Goal: Obtain resource: Download file/media

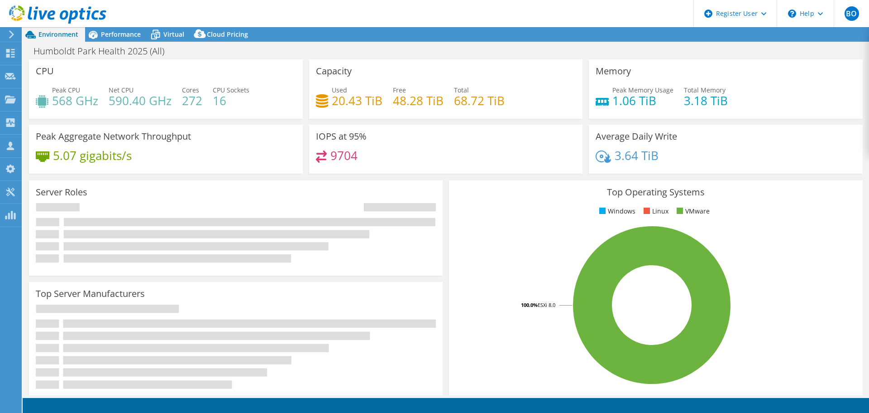
select select "USEast"
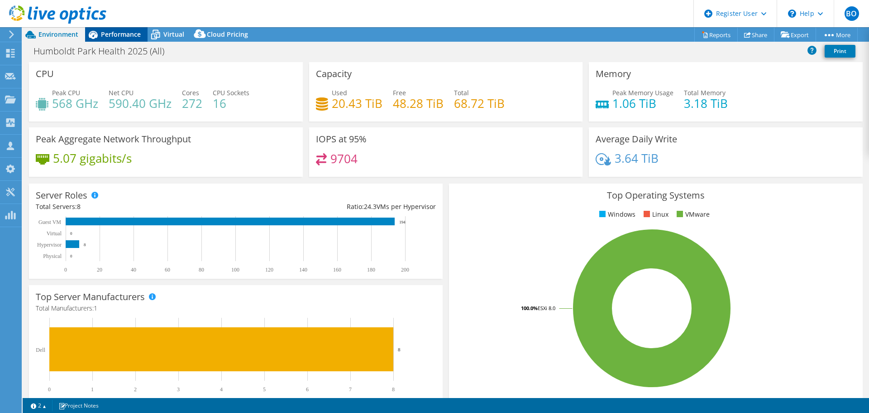
click at [123, 40] on div "Performance" at bounding box center [116, 34] width 62 height 14
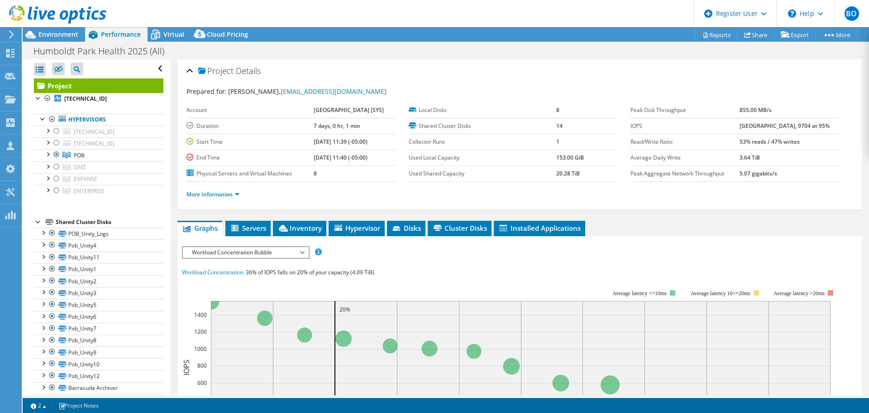
click at [270, 258] on span "Workload Concentration Bubble" at bounding box center [245, 252] width 116 height 11
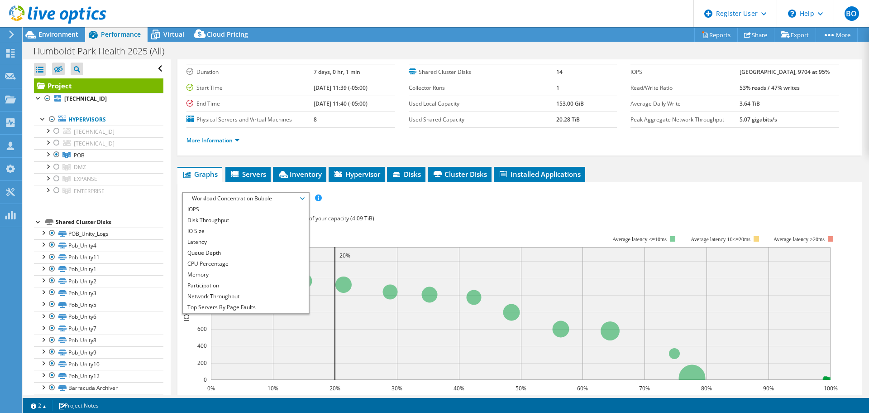
scroll to position [45, 0]
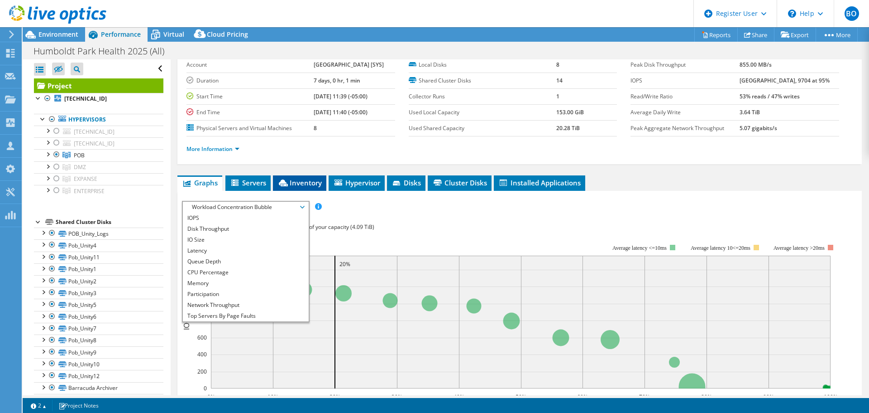
click at [294, 191] on li "Inventory" at bounding box center [299, 182] width 53 height 15
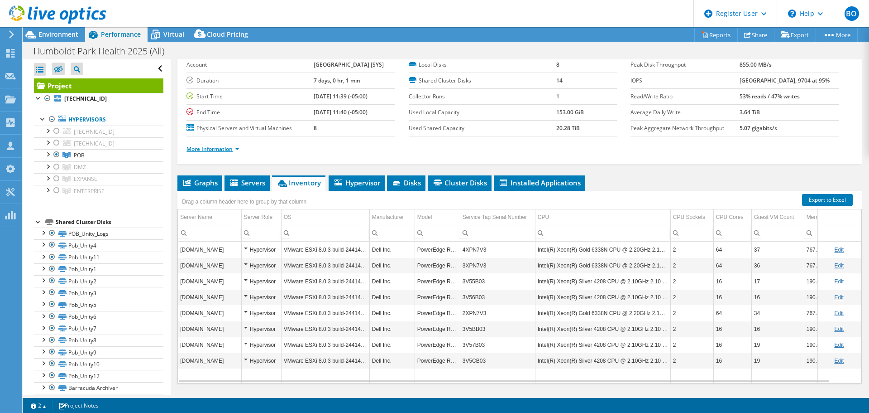
click at [237, 153] on link "More Information" at bounding box center [213, 149] width 53 height 8
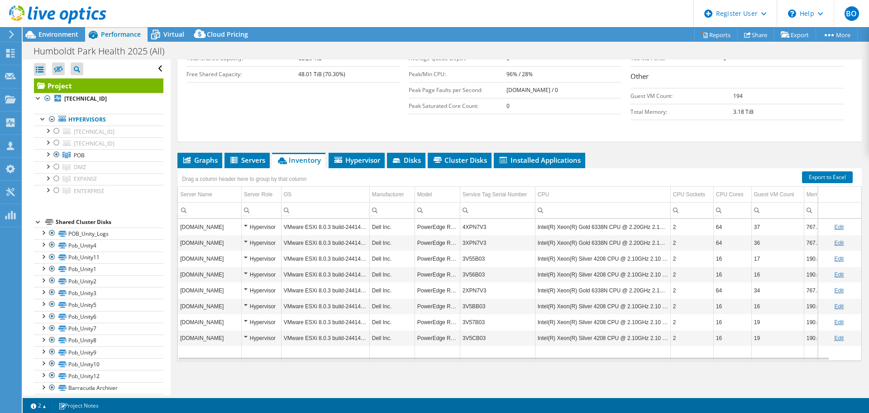
scroll to position [223, 0]
click at [363, 163] on span "Hypervisor" at bounding box center [356, 159] width 47 height 9
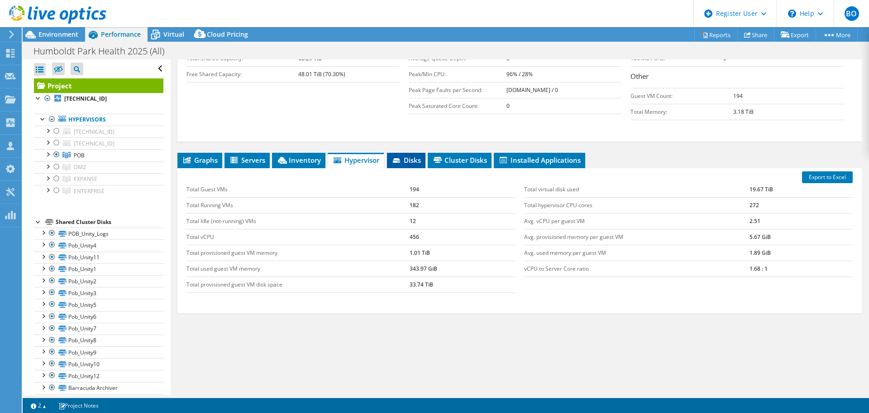
click at [406, 162] on span "Disks" at bounding box center [406, 159] width 29 height 9
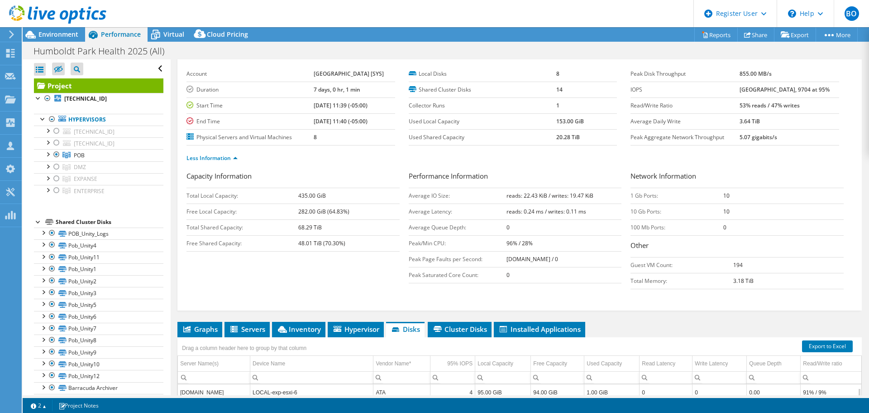
scroll to position [0, 0]
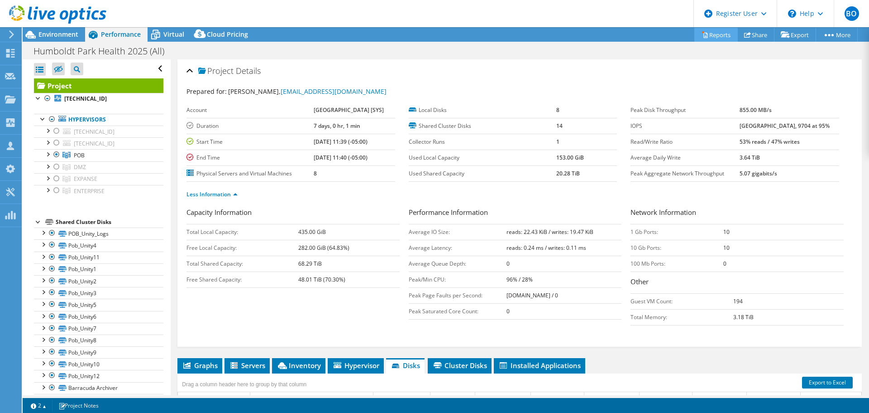
click at [705, 32] on link "Reports" at bounding box center [716, 35] width 43 height 14
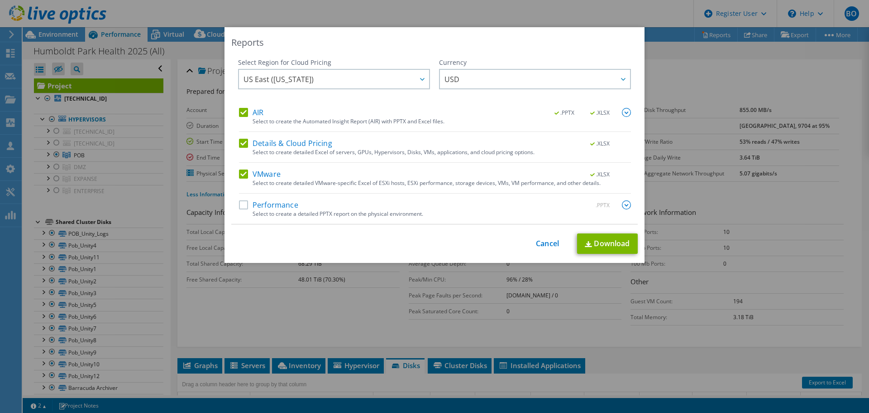
click at [246, 202] on label "Performance" at bounding box center [268, 204] width 59 height 9
click at [0, 0] on input "Performance" at bounding box center [0, 0] width 0 height 0
click at [599, 241] on link "Download" at bounding box center [607, 243] width 61 height 20
